Goal: Answer question/provide support: Share knowledge or assist other users

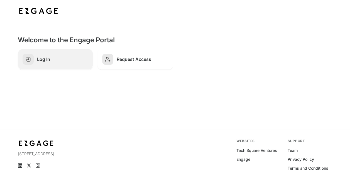
click at [56, 67] on link "Log In" at bounding box center [55, 59] width 75 height 21
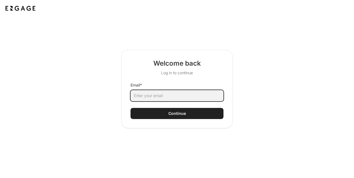
click at [146, 92] on input "Email *" at bounding box center [177, 95] width 93 height 11
type input "mhyldebrandt@coca-cola.com"
click at [131, 108] on button "Continue" at bounding box center [177, 113] width 93 height 11
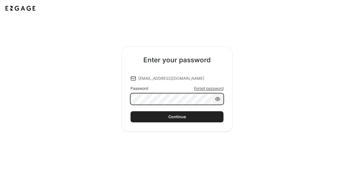
click at [131, 111] on button "Continue" at bounding box center [177, 116] width 93 height 11
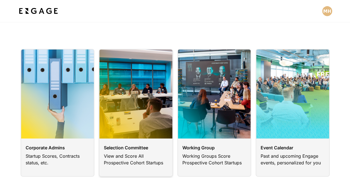
click at [131, 146] on link at bounding box center [136, 113] width 74 height 128
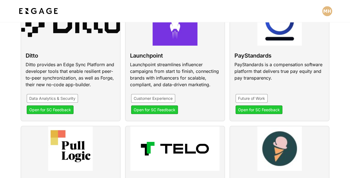
scroll to position [409, 0]
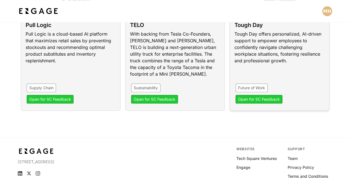
click at [261, 97] on link at bounding box center [280, 40] width 100 height 141
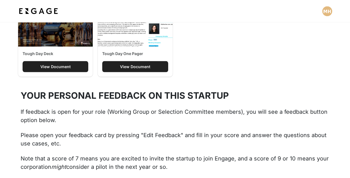
scroll to position [624, 0]
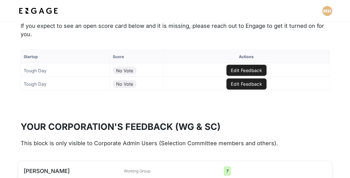
click at [249, 68] on button "Edit Feedback" at bounding box center [246, 70] width 40 height 11
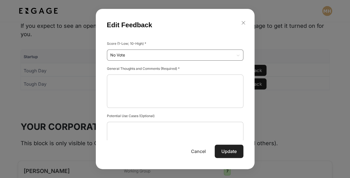
click at [231, 57] on div "Startup Score Actions Tough Day No Vote Edit Feedback Tough Day No Vote Edit Fe…" at bounding box center [175, 79] width 350 height 83
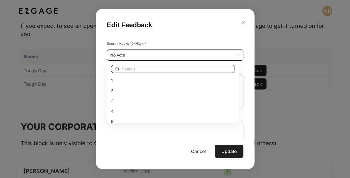
click at [159, 77] on li "1" at bounding box center [173, 80] width 132 height 10
type input "1"
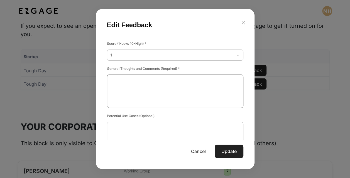
click at [156, 84] on Provided at bounding box center [175, 91] width 130 height 33
type Provided "no fit"
click at [224, 153] on button "Update" at bounding box center [229, 151] width 29 height 13
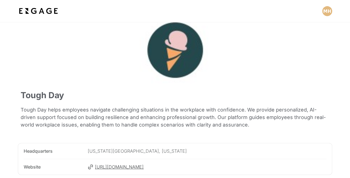
scroll to position [0, 0]
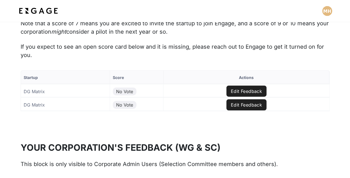
scroll to position [617, 0]
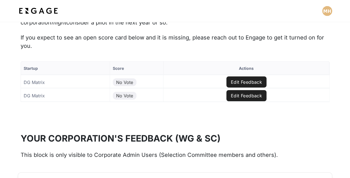
click at [255, 80] on button "Edit Feedback" at bounding box center [246, 82] width 40 height 11
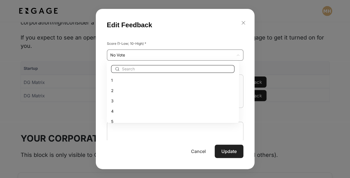
click at [231, 52] on div "Startup Score Actions DG Matrix No Vote Edit Feedback DG Matrix No Vote Edit Fe…" at bounding box center [175, 91] width 350 height 83
click at [231, 52] on div at bounding box center [175, 89] width 350 height 178
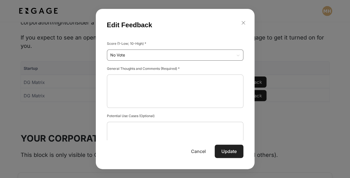
click at [232, 54] on div "Startup Score Actions DG Matrix No Vote Edit Feedback DG Matrix No Vote Edit Fe…" at bounding box center [175, 91] width 350 height 83
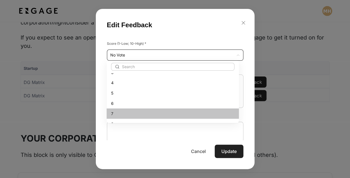
click at [174, 113] on div "7" at bounding box center [172, 114] width 123 height 6
type input "7"
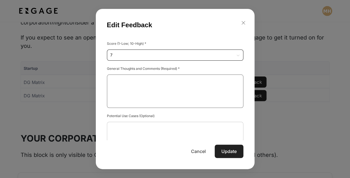
click at [167, 89] on Provided at bounding box center [175, 91] width 130 height 33
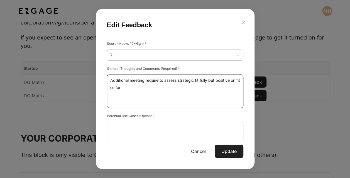
type Provided "Additional meeting require to assess strategic fit fully but positive on fit so…"
click at [232, 150] on button "Update" at bounding box center [229, 151] width 29 height 13
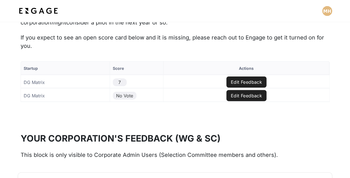
click at [294, 144] on p at bounding box center [175, 147] width 309 height 7
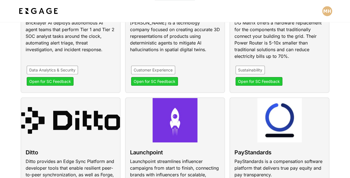
scroll to position [312, 0]
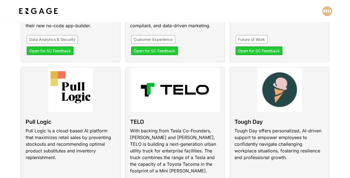
click at [67, 104] on link at bounding box center [71, 137] width 100 height 141
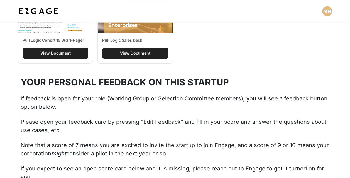
scroll to position [624, 0]
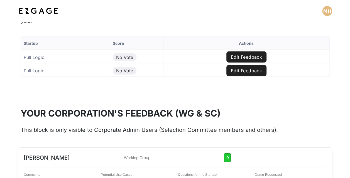
click at [237, 56] on button "Edit Feedback" at bounding box center [246, 57] width 40 height 11
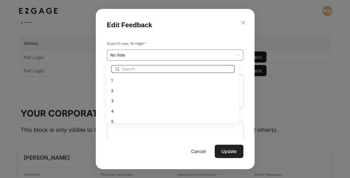
click at [231, 56] on div "Startup Score Actions Pull Logic No Vote Edit Feedback Pull Logic No Vote Edit …" at bounding box center [175, 66] width 350 height 83
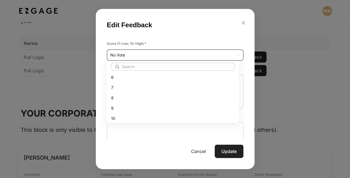
click at [186, 106] on div "9" at bounding box center [172, 108] width 123 height 6
type input "9"
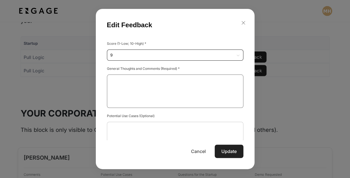
click at [161, 85] on Provided at bounding box center [175, 91] width 130 height 33
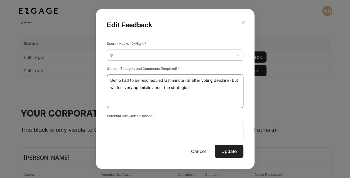
type Provided "Demo had to be rescheduled last minute (till after voting deadline) but we feel…"
click at [224, 151] on button "Update" at bounding box center [229, 151] width 29 height 13
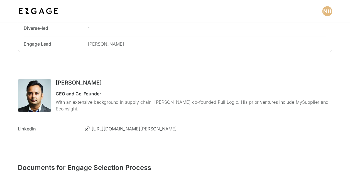
scroll to position [624, 0]
